Goal: Task Accomplishment & Management: Complete application form

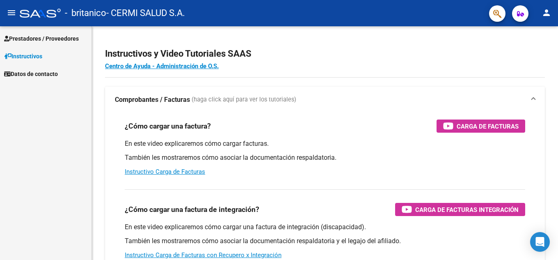
click at [62, 37] on span "Prestadores / Proveedores" at bounding box center [41, 38] width 75 height 9
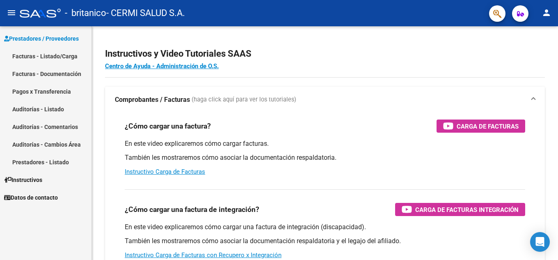
click at [50, 56] on link "Facturas - Listado/Carga" at bounding box center [46, 56] width 92 height 18
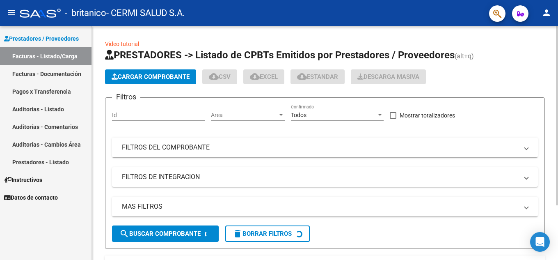
click at [115, 80] on span "Cargar Comprobante" at bounding box center [151, 76] width 78 height 7
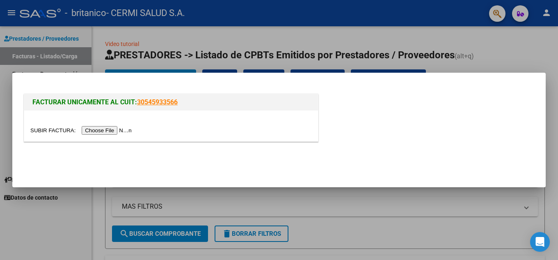
click at [119, 135] on div at bounding box center [171, 125] width 294 height 31
click at [118, 130] on input "file" at bounding box center [82, 130] width 104 height 9
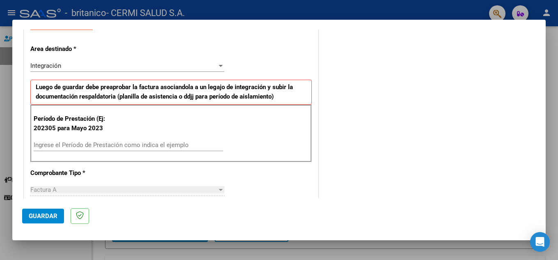
scroll to position [164, 0]
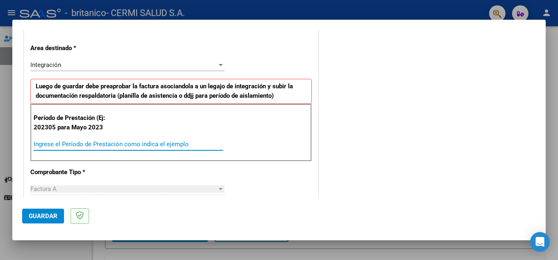
click at [139, 141] on input "Ingrese el Período de Prestación como indica el ejemplo" at bounding box center [129, 143] width 190 height 7
type input "202507"
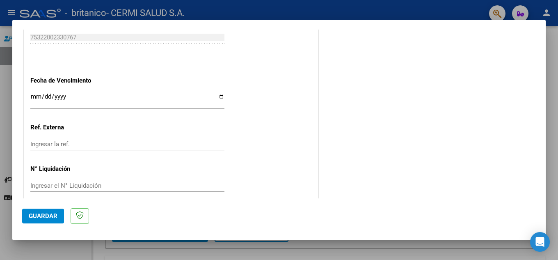
scroll to position [534, 0]
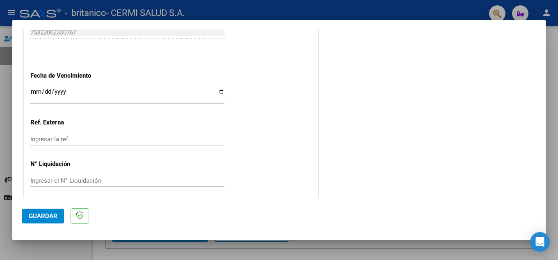
click at [152, 109] on div "Ingresar la fecha" at bounding box center [127, 98] width 194 height 25
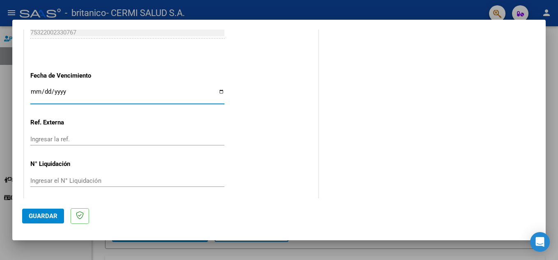
click at [152, 98] on input "Ingresar la fecha" at bounding box center [127, 94] width 194 height 13
type input "[DATE]"
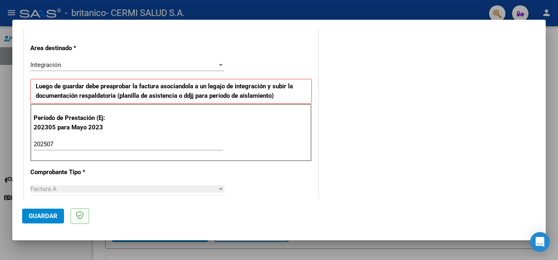
scroll to position [452, 0]
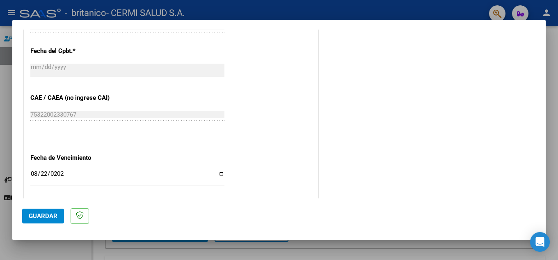
click at [36, 211] on button "Guardar" at bounding box center [43, 216] width 42 height 15
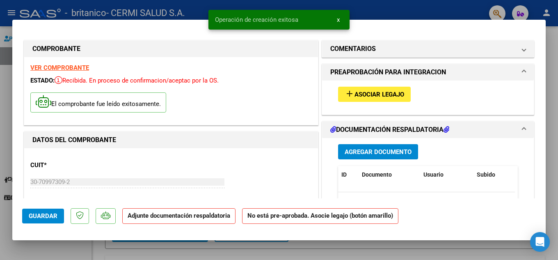
click at [363, 149] on span "Agregar Documento" at bounding box center [378, 151] width 67 height 7
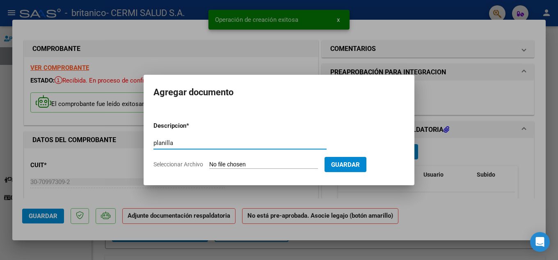
type input "planilla"
click at [261, 162] on input "Seleccionar Archivo" at bounding box center [263, 165] width 109 height 8
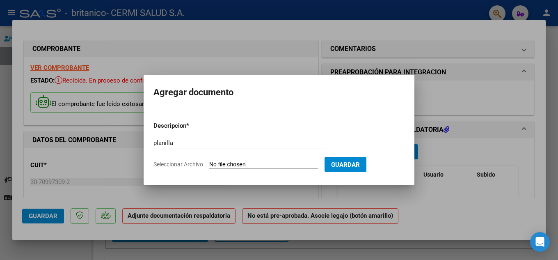
type input "C:\fakepath\[PERSON_NAME].pdf"
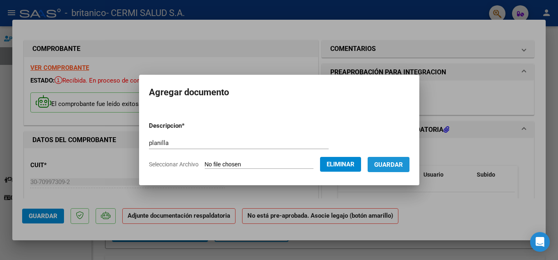
click at [388, 170] on button "Guardar" at bounding box center [389, 164] width 42 height 15
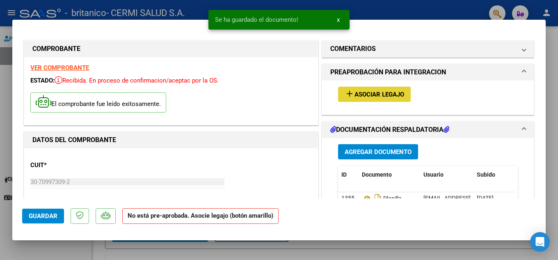
click at [372, 101] on button "add Asociar Legajo" at bounding box center [374, 94] width 73 height 15
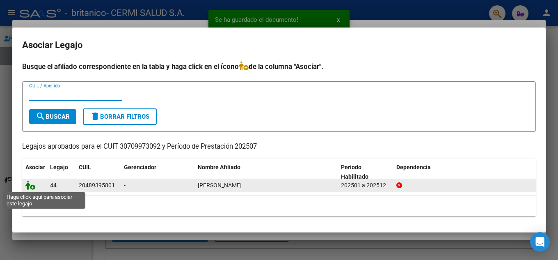
click at [28, 184] on icon at bounding box center [30, 185] width 10 height 9
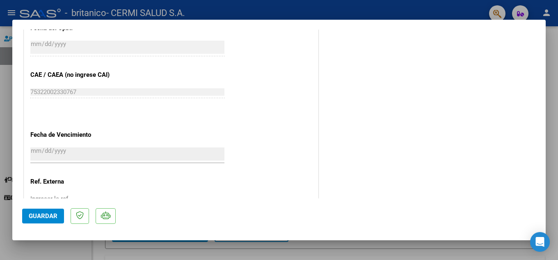
scroll to position [566, 0]
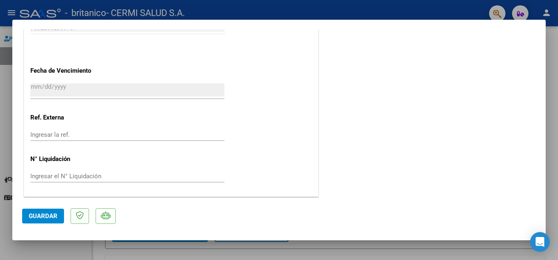
click at [0, 156] on div at bounding box center [279, 130] width 558 height 260
type input "$ 0,00"
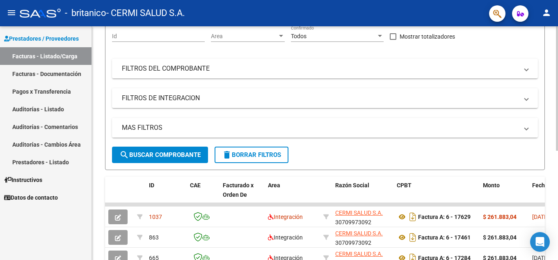
scroll to position [82, 0]
